Goal: Check status: Check status

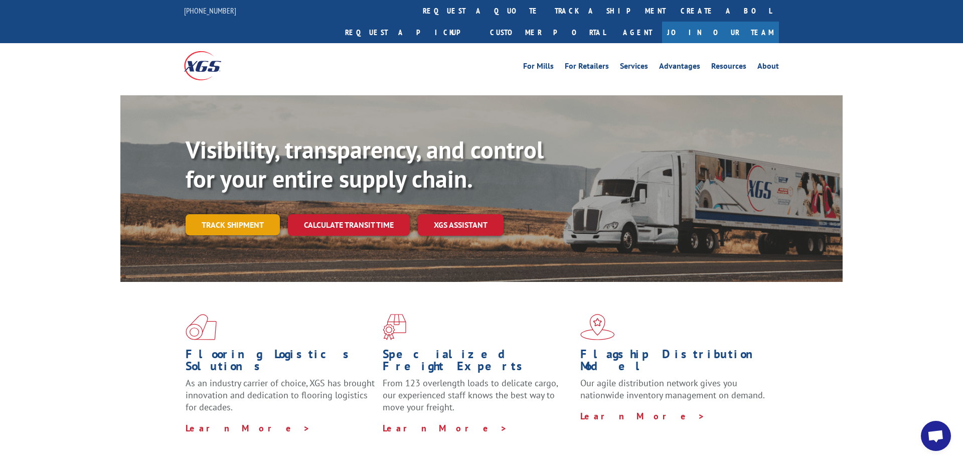
click at [253, 214] on link "Track shipment" at bounding box center [233, 224] width 94 height 21
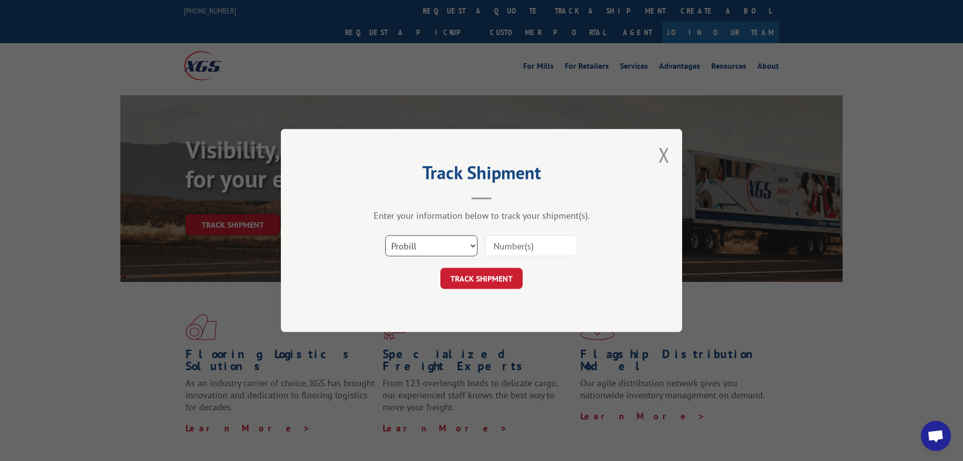
click at [385, 235] on select "Select category... Probill BOL PO" at bounding box center [431, 245] width 92 height 21
select select "bol"
click option "BOL" at bounding box center [0, 0] width 0 height 0
click at [502, 249] on input at bounding box center [531, 245] width 92 height 21
paste input "17501942"
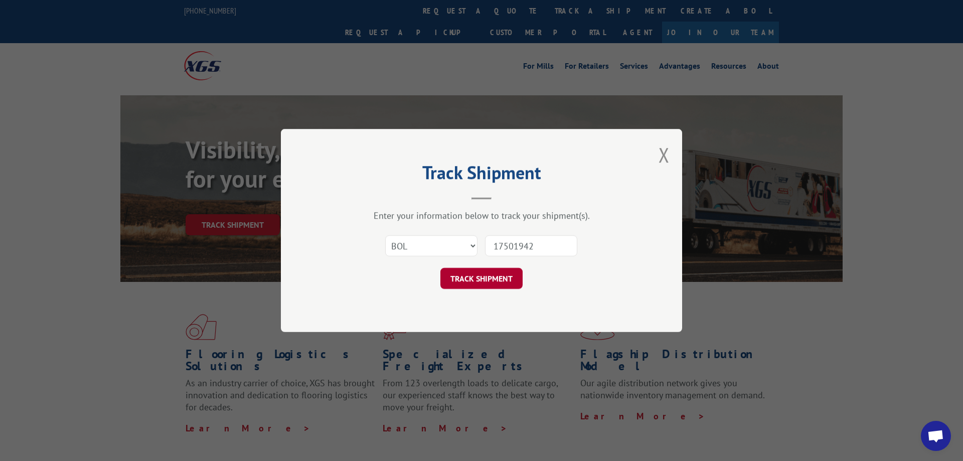
type input "17501942"
click at [459, 271] on button "TRACK SHIPMENT" at bounding box center [481, 278] width 82 height 21
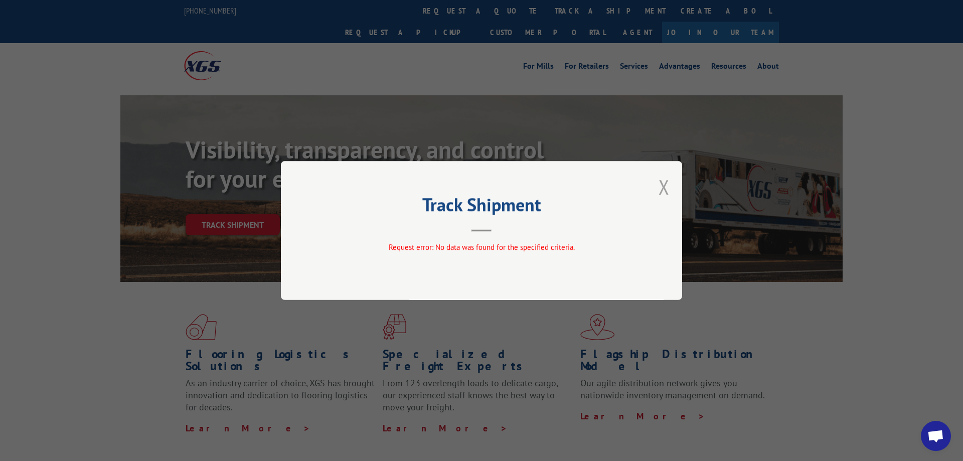
click at [662, 189] on button "Close modal" at bounding box center [663, 187] width 11 height 27
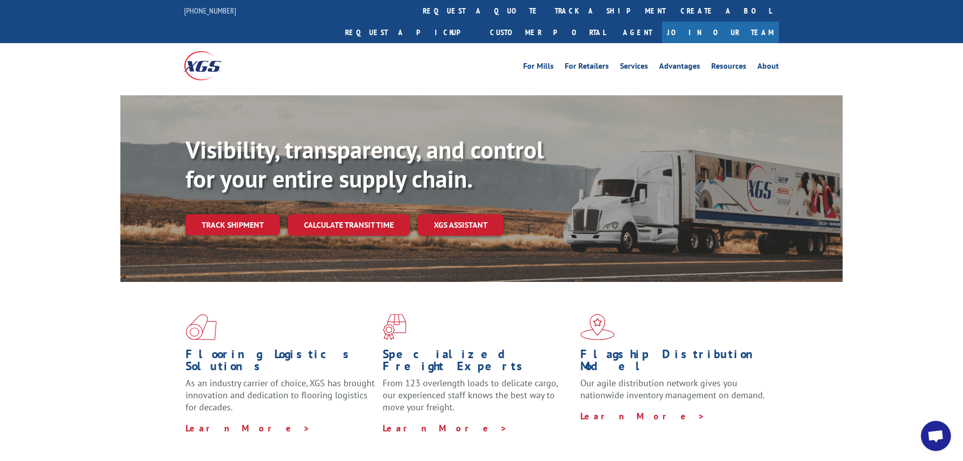
click at [97, 328] on div "Flooring Logistics Solutions As an industry carrier of choice, XGS has brought …" at bounding box center [481, 383] width 963 height 202
